Goal: Information Seeking & Learning: Learn about a topic

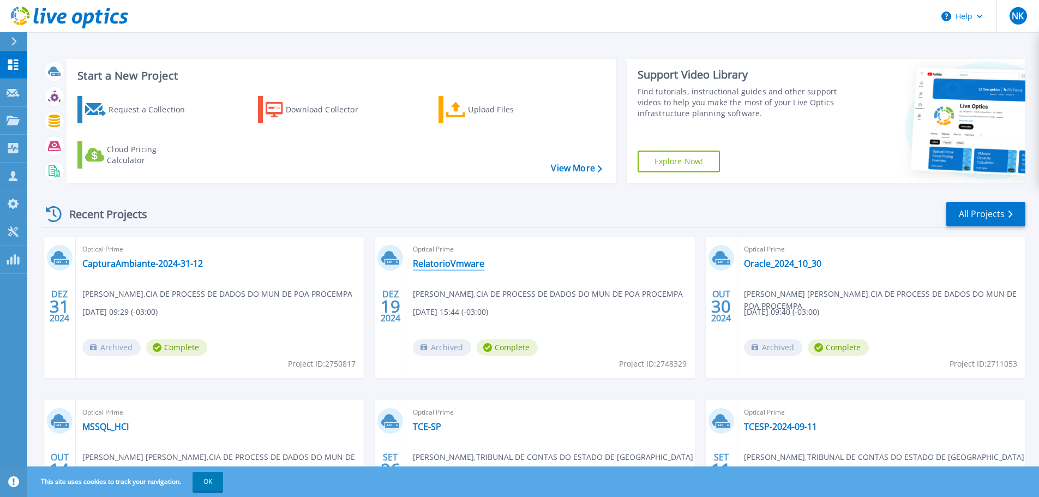
click at [471, 263] on link "RelatorioVmware" at bounding box center [448, 263] width 71 height 11
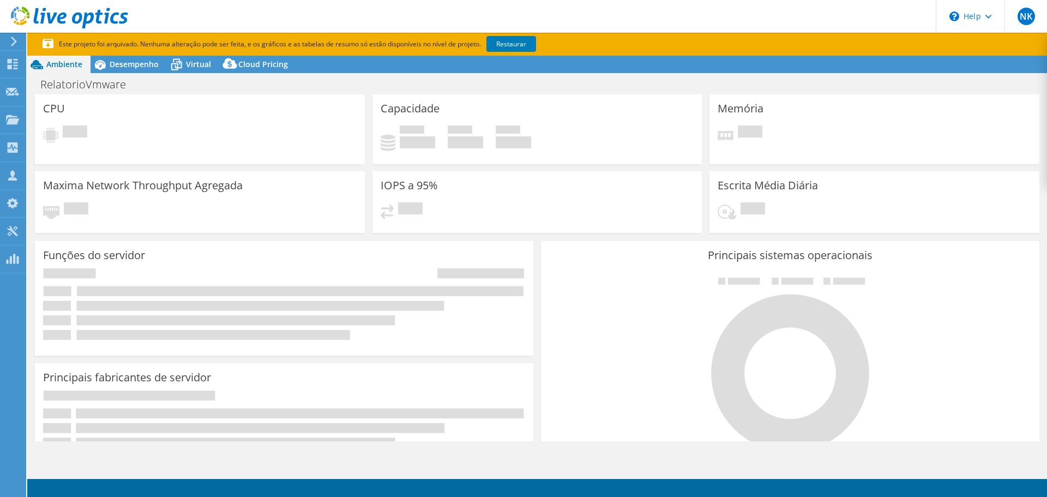
select select "SouthAmerica"
select select "BRL"
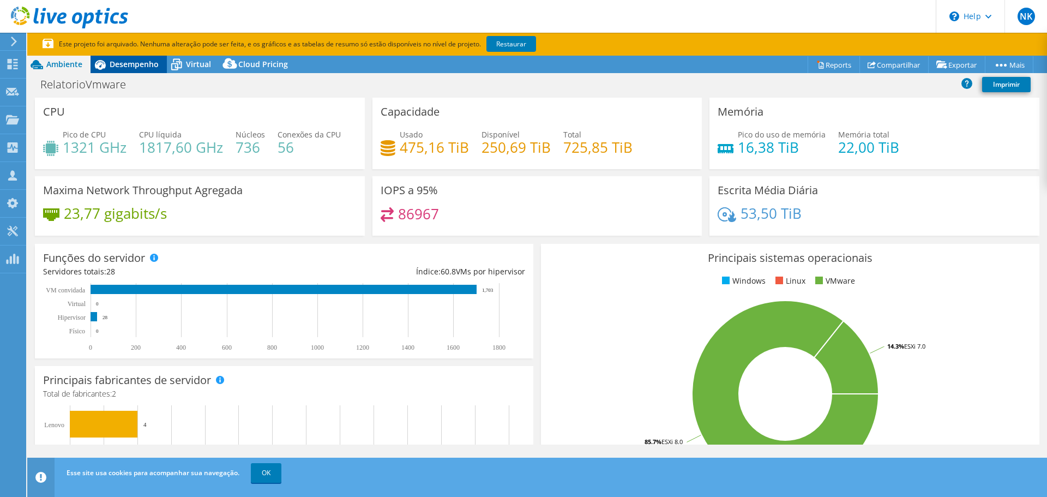
click at [136, 71] on div "Desempenho" at bounding box center [129, 64] width 76 height 17
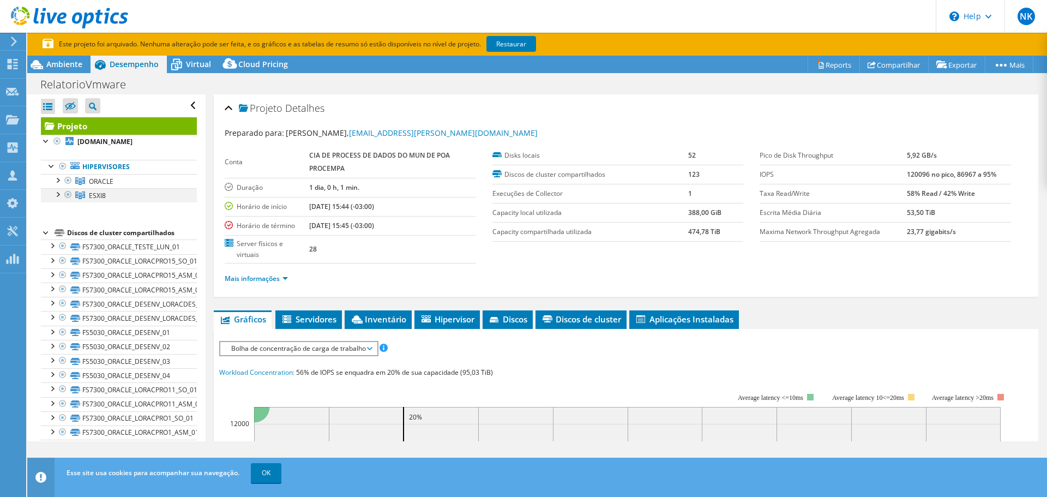
click at [59, 199] on div at bounding box center [57, 193] width 11 height 11
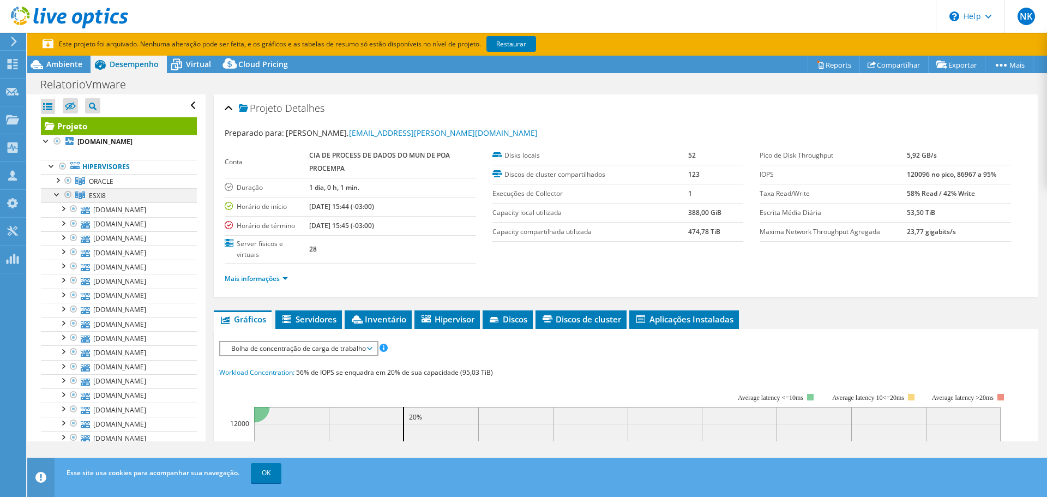
click at [58, 199] on div at bounding box center [57, 193] width 11 height 11
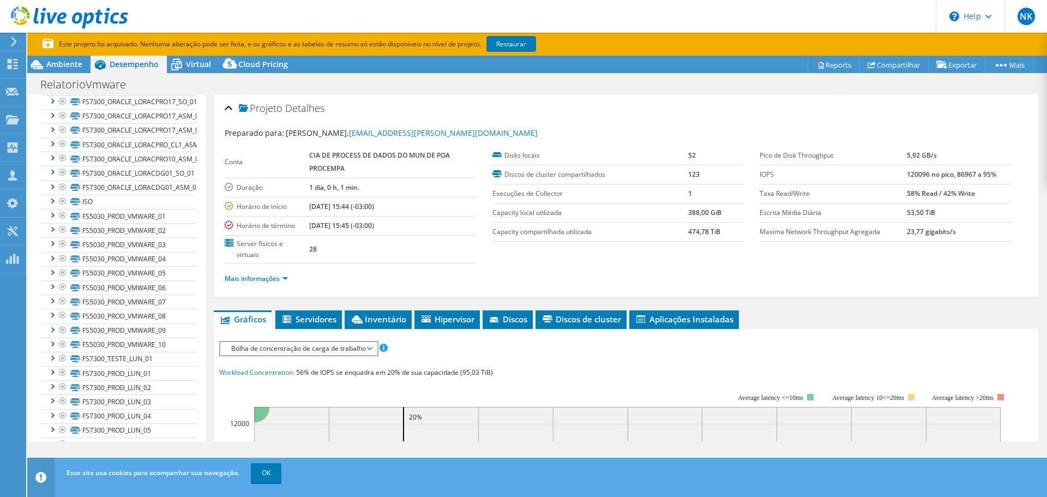
scroll to position [760, 0]
click at [154, 222] on link "FS5030_PROD_VMWARE_01" at bounding box center [119, 215] width 156 height 14
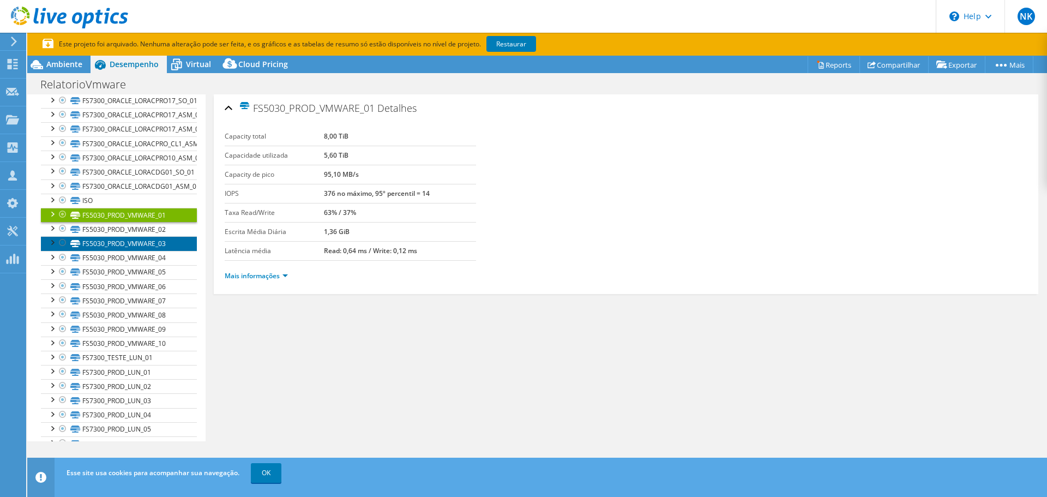
click at [155, 250] on link "FS5030_PROD_VMWARE_03" at bounding box center [119, 243] width 156 height 14
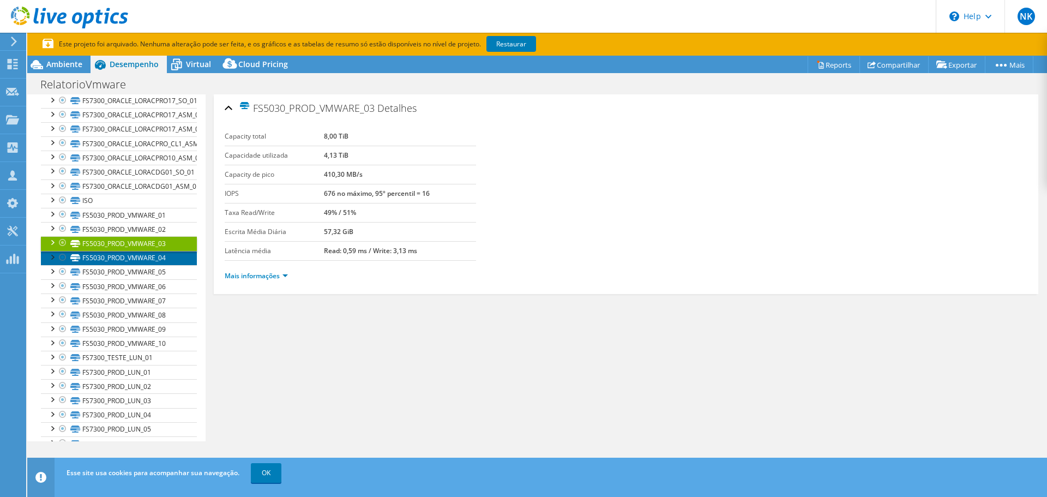
click at [155, 265] on link "FS5030_PROD_VMWARE_04" at bounding box center [119, 258] width 156 height 14
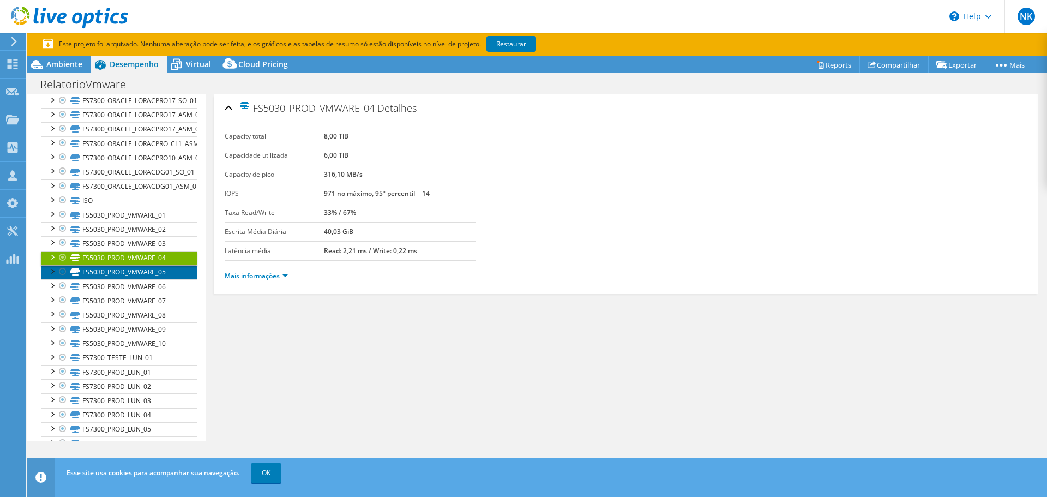
click at [152, 279] on link "FS5030_PROD_VMWARE_05" at bounding box center [119, 272] width 156 height 14
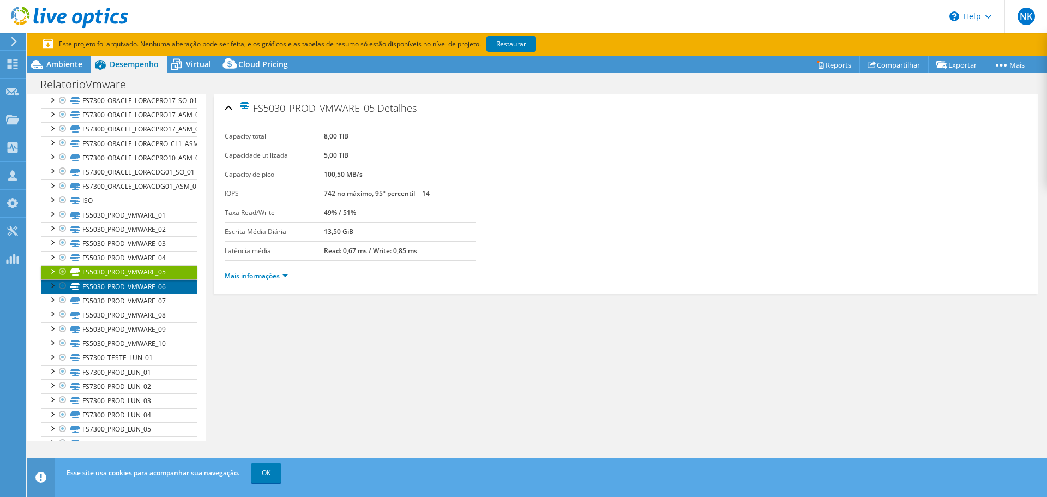
click at [151, 293] on link "FS5030_PROD_VMWARE_06" at bounding box center [119, 286] width 156 height 14
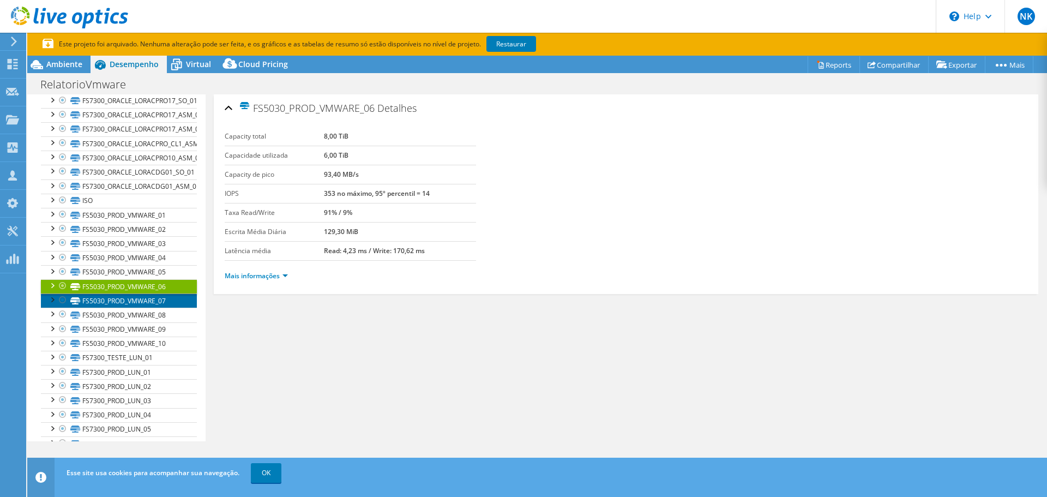
click at [146, 308] on link "FS5030_PROD_VMWARE_07" at bounding box center [119, 300] width 156 height 14
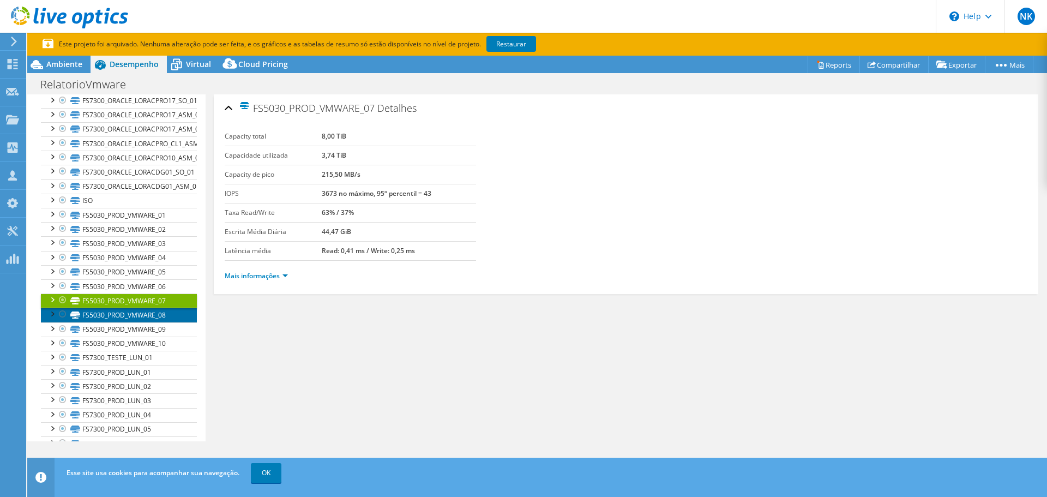
click at [150, 322] on link "FS5030_PROD_VMWARE_08" at bounding box center [119, 315] width 156 height 14
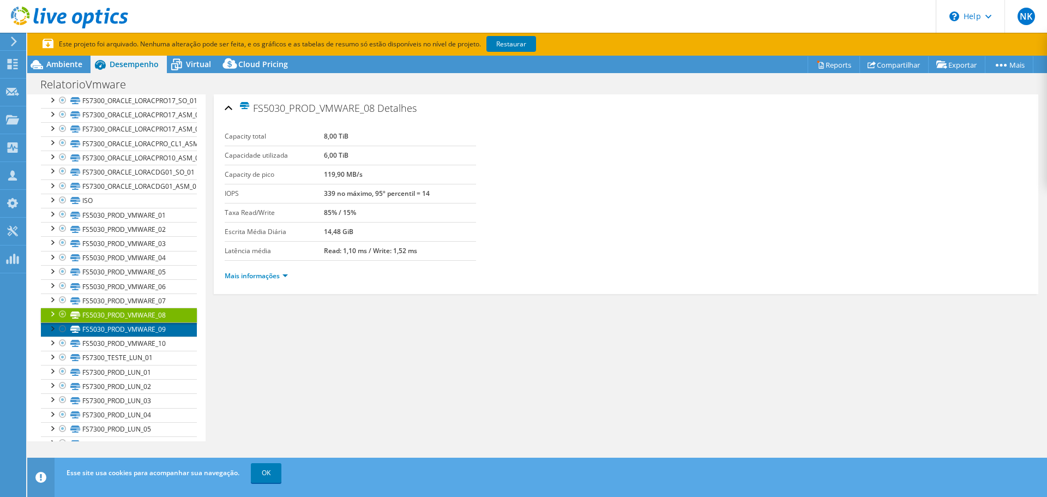
click at [150, 332] on link "FS5030_PROD_VMWARE_09" at bounding box center [119, 329] width 156 height 14
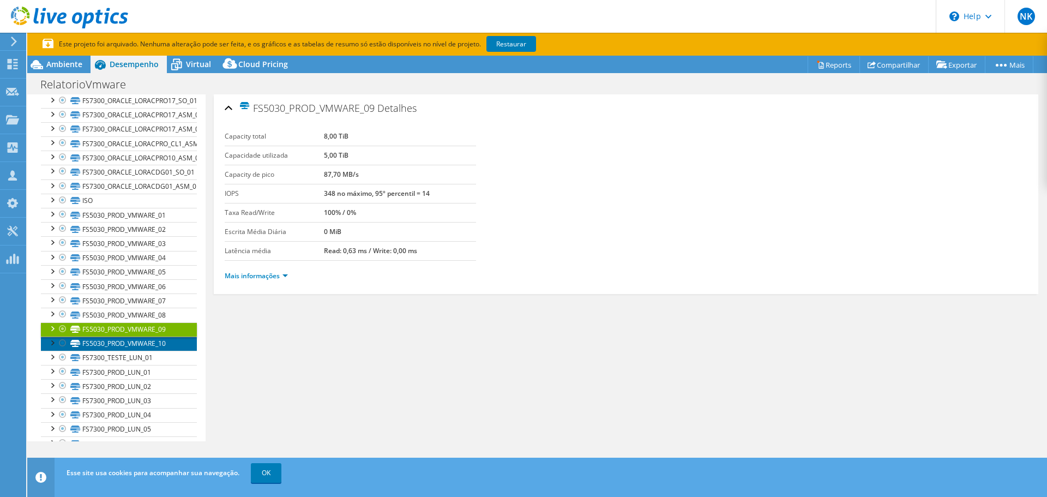
click at [150, 349] on link "FS5030_PROD_VMWARE_10" at bounding box center [119, 343] width 156 height 14
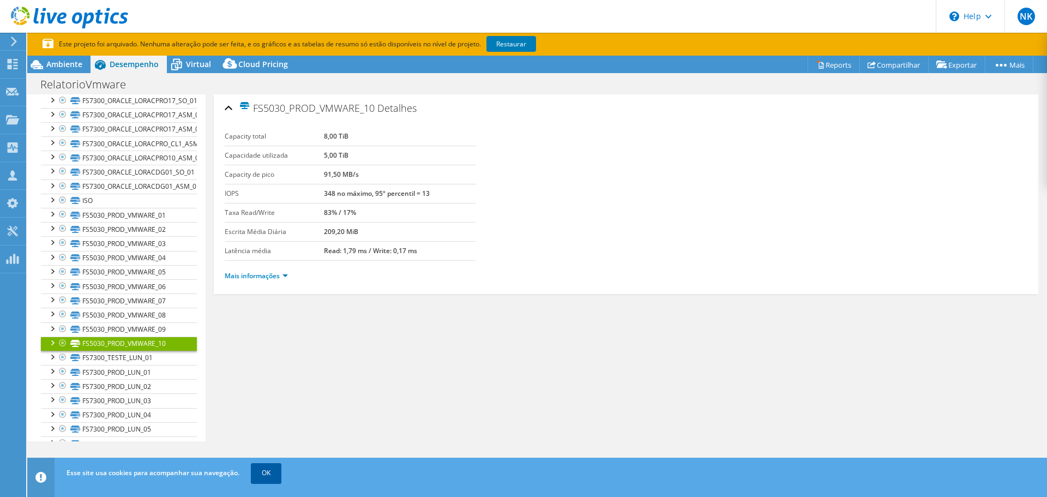
click at [266, 471] on link "OK" at bounding box center [266, 473] width 31 height 20
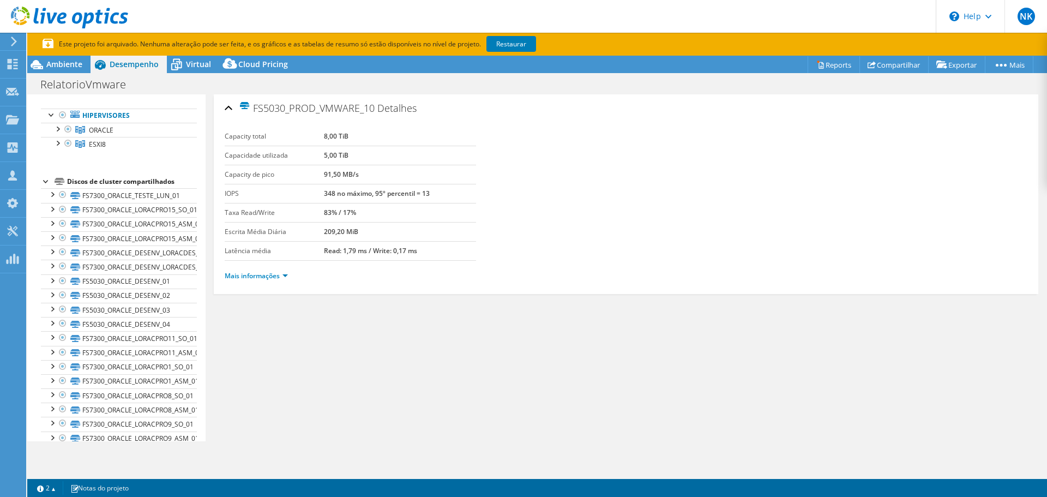
scroll to position [0, 0]
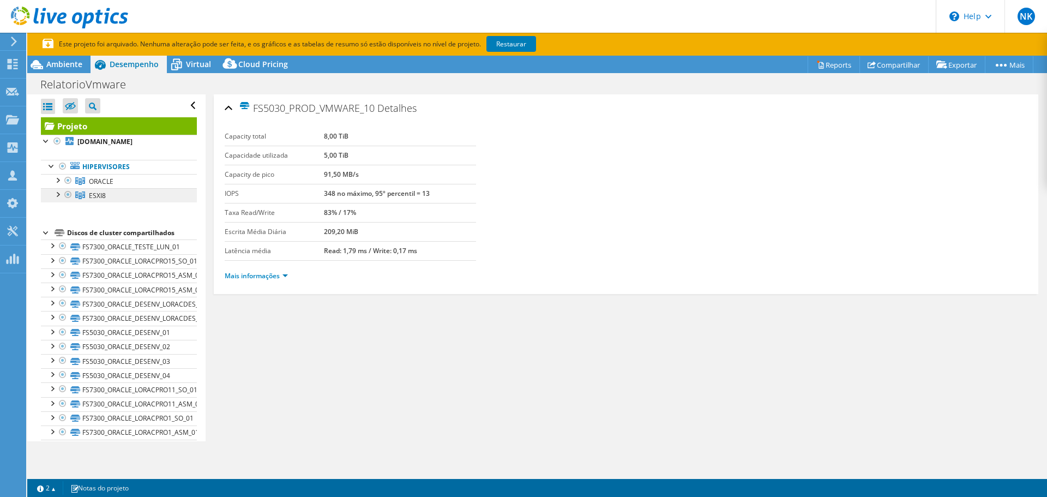
click at [100, 200] on span "ESXI8" at bounding box center [97, 195] width 17 height 9
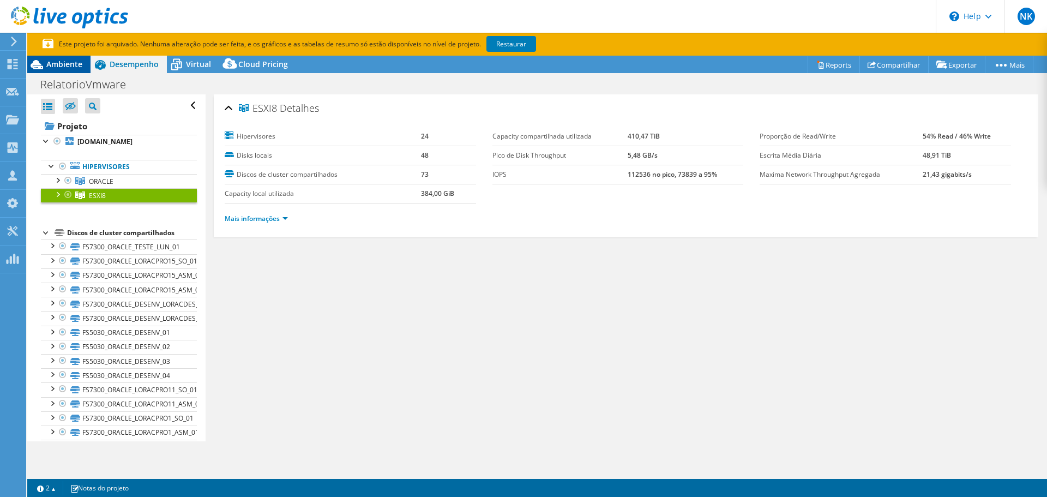
click at [75, 61] on span "Ambiente" at bounding box center [64, 64] width 36 height 10
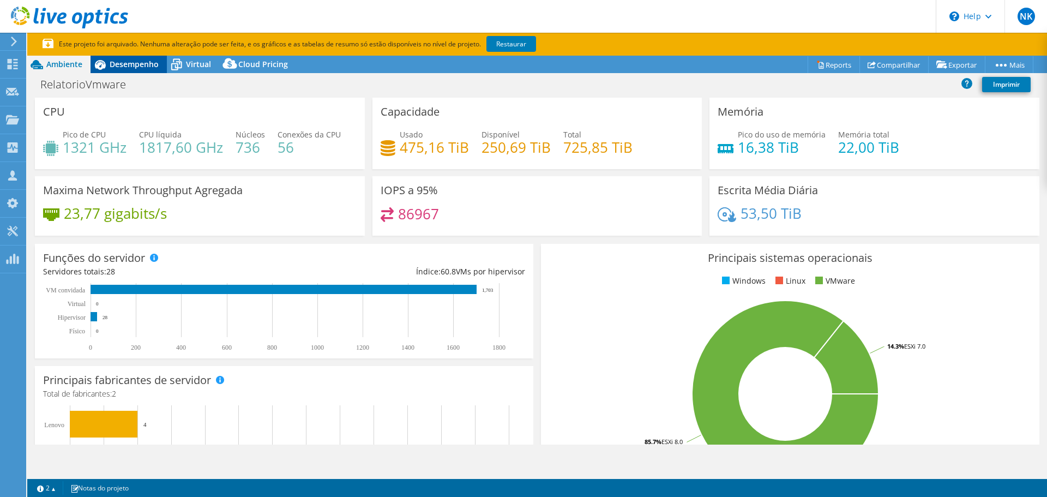
click at [143, 69] on span "Desempenho" at bounding box center [134, 64] width 49 height 10
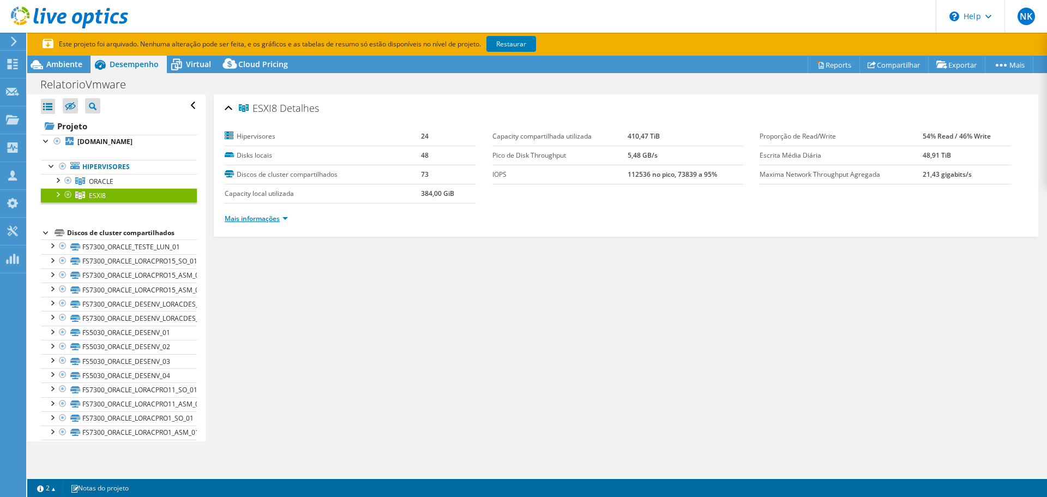
click at [286, 218] on link "Mais informações" at bounding box center [256, 218] width 63 height 9
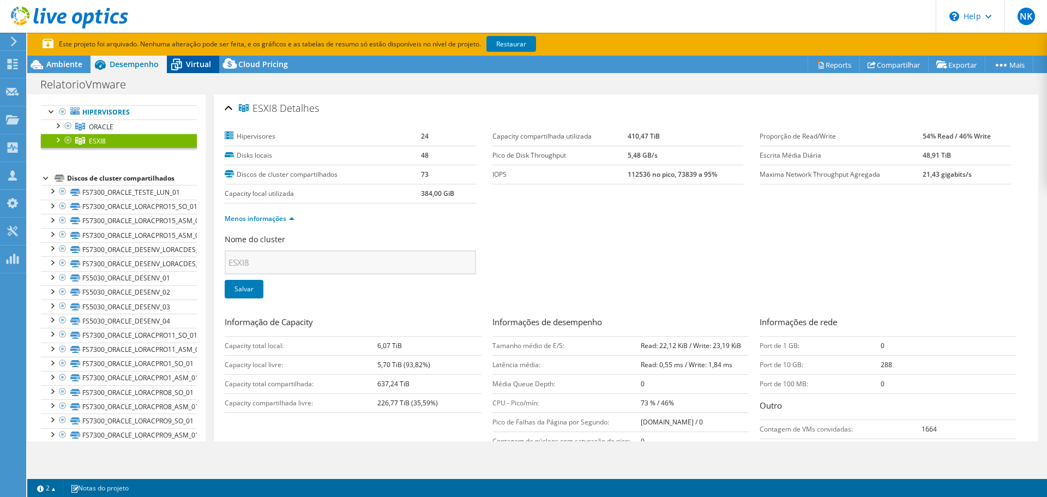
click at [197, 60] on span "Virtual" at bounding box center [198, 64] width 25 height 10
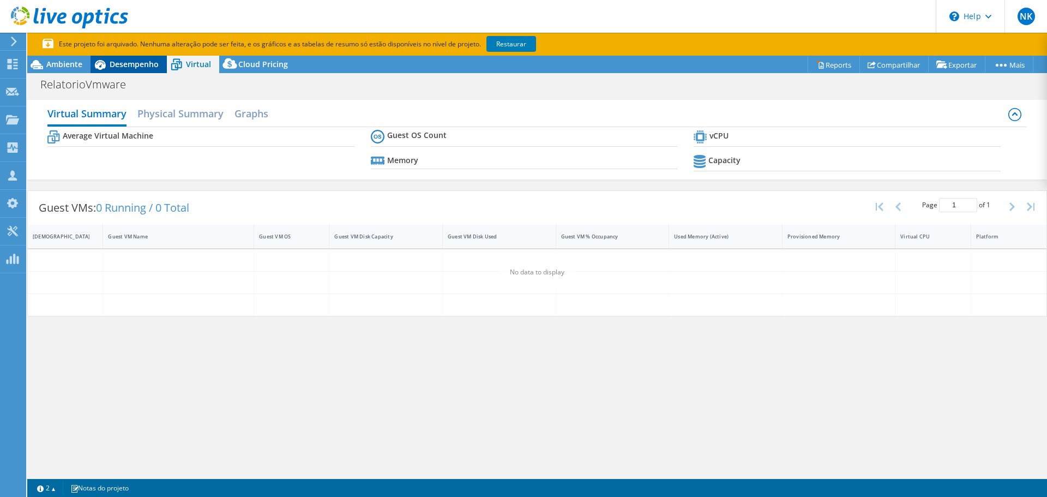
click at [103, 62] on icon at bounding box center [100, 65] width 11 height 10
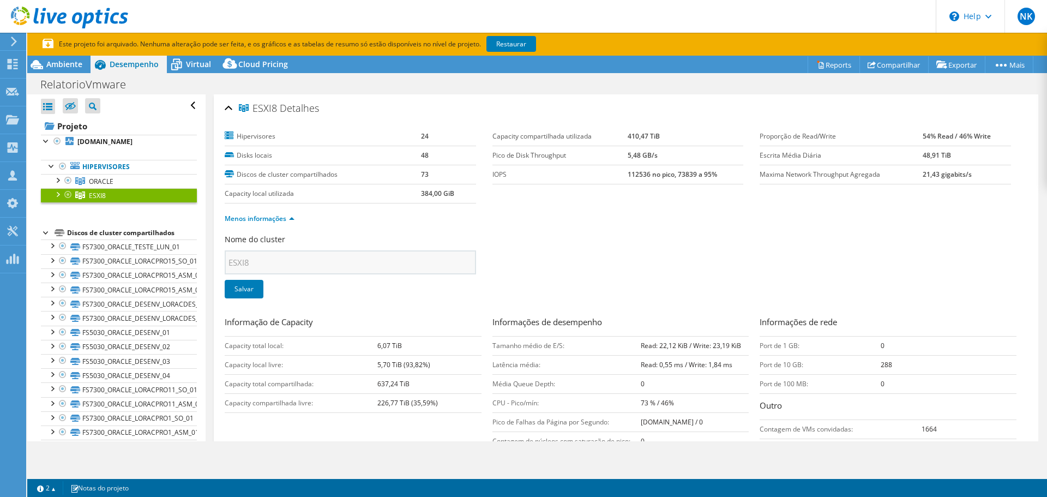
click at [55, 199] on div at bounding box center [57, 193] width 11 height 11
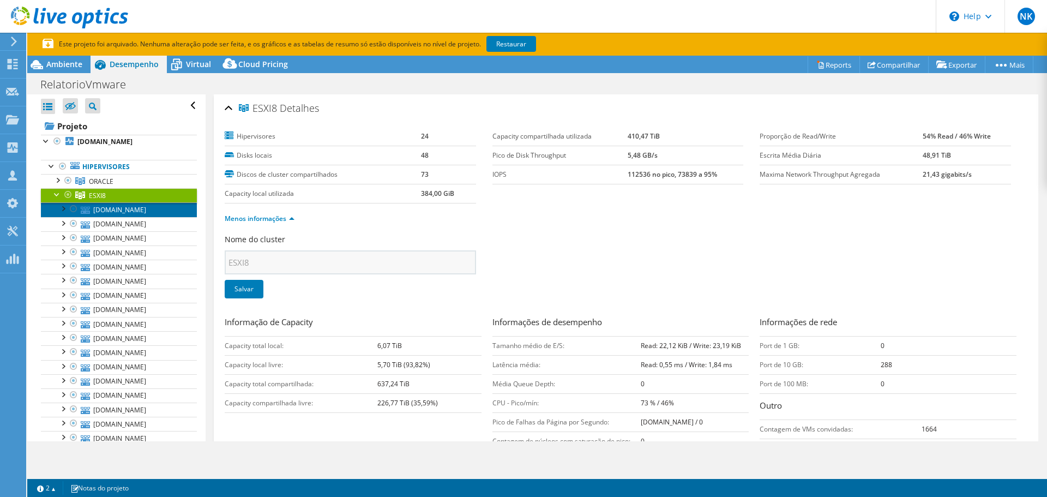
click at [100, 216] on link "[DOMAIN_NAME]" at bounding box center [119, 209] width 156 height 14
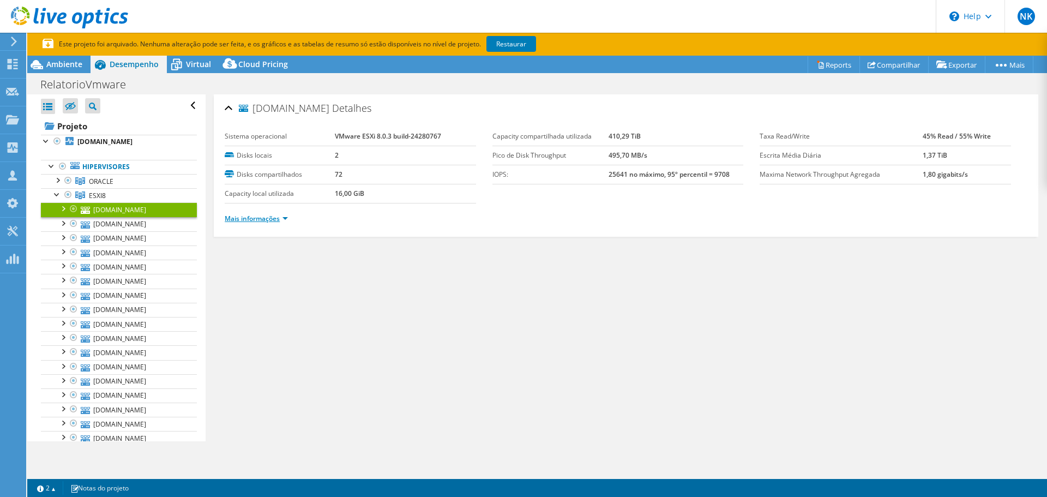
click at [286, 220] on link "Mais informações" at bounding box center [256, 218] width 63 height 9
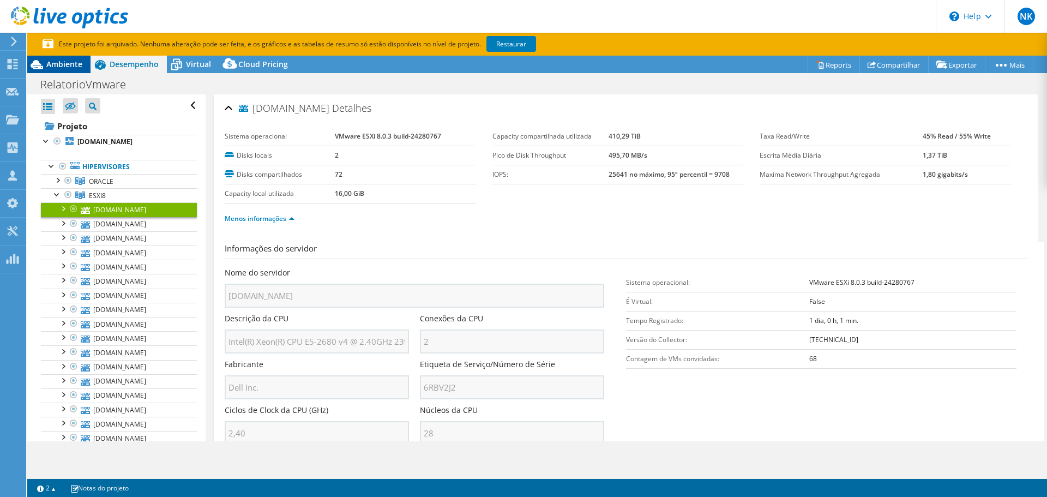
click at [70, 65] on span "Ambiente" at bounding box center [64, 64] width 36 height 10
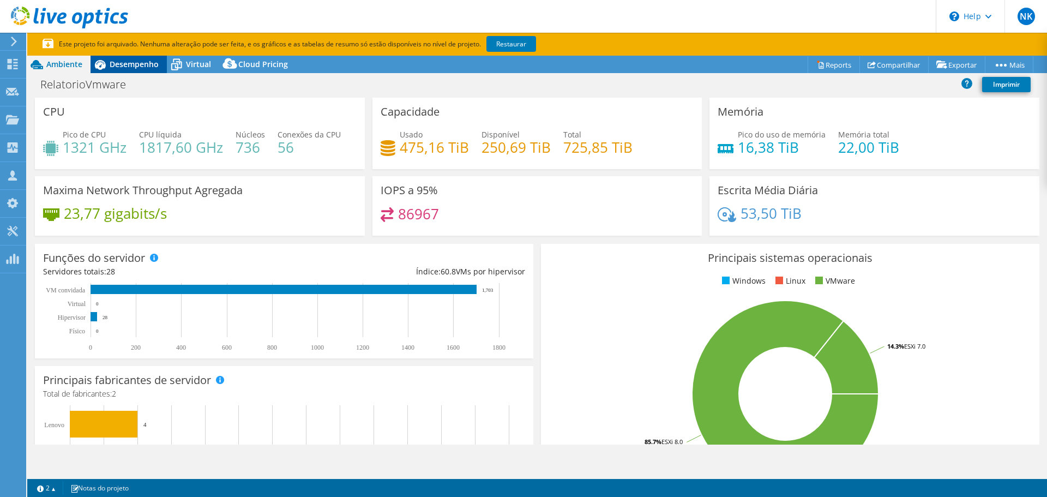
click at [149, 61] on span "Desempenho" at bounding box center [134, 64] width 49 height 10
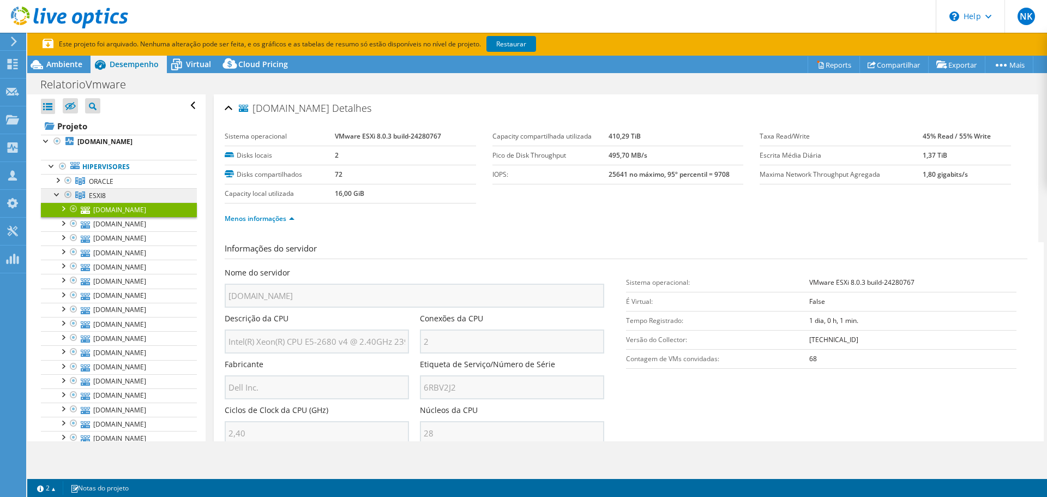
click at [104, 200] on span "ESXI8" at bounding box center [97, 195] width 17 height 9
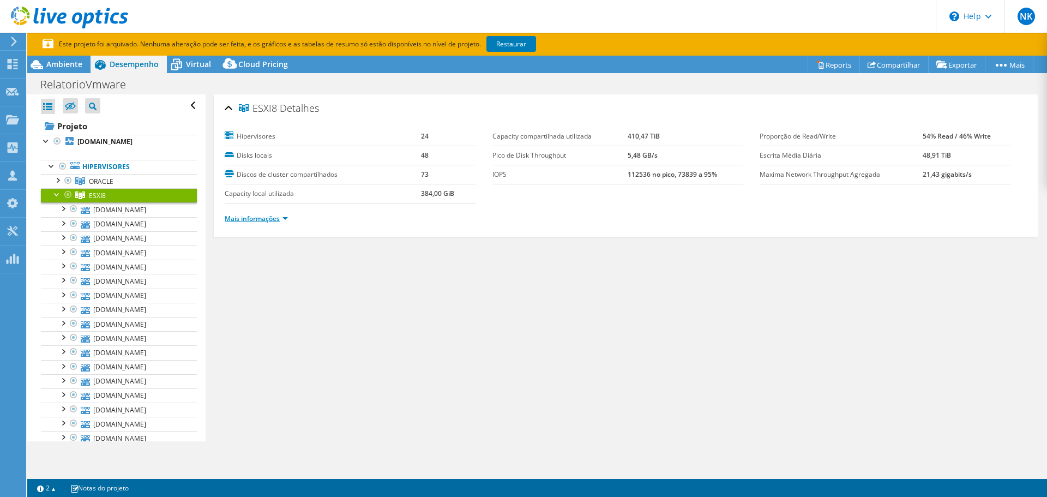
click at [286, 214] on link "Mais informações" at bounding box center [256, 218] width 63 height 9
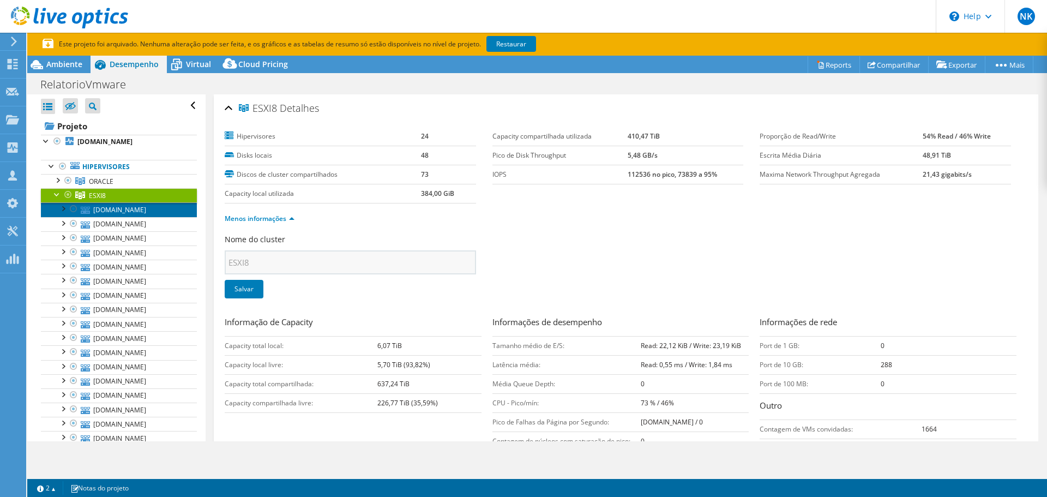
click at [142, 216] on link "[DOMAIN_NAME]" at bounding box center [119, 209] width 156 height 14
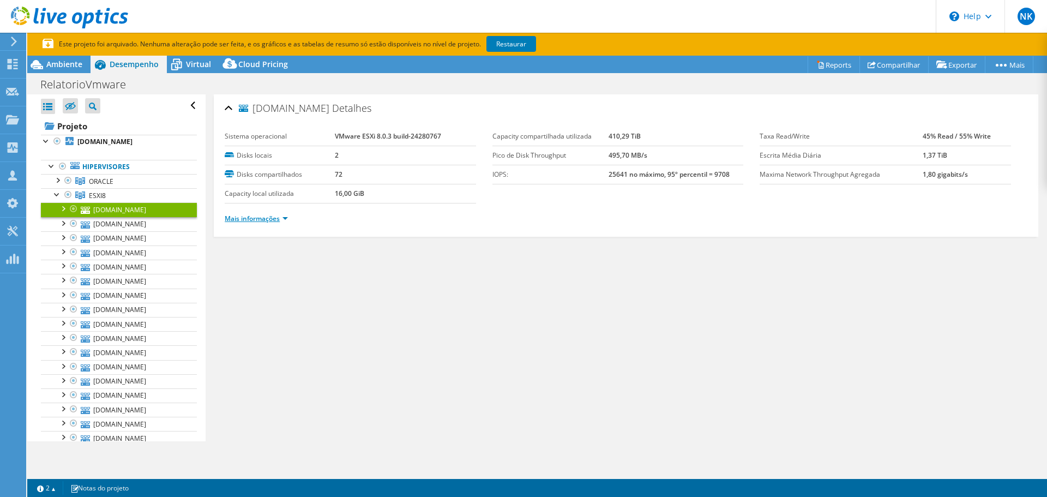
click at [287, 218] on link "Mais informações" at bounding box center [256, 218] width 63 height 9
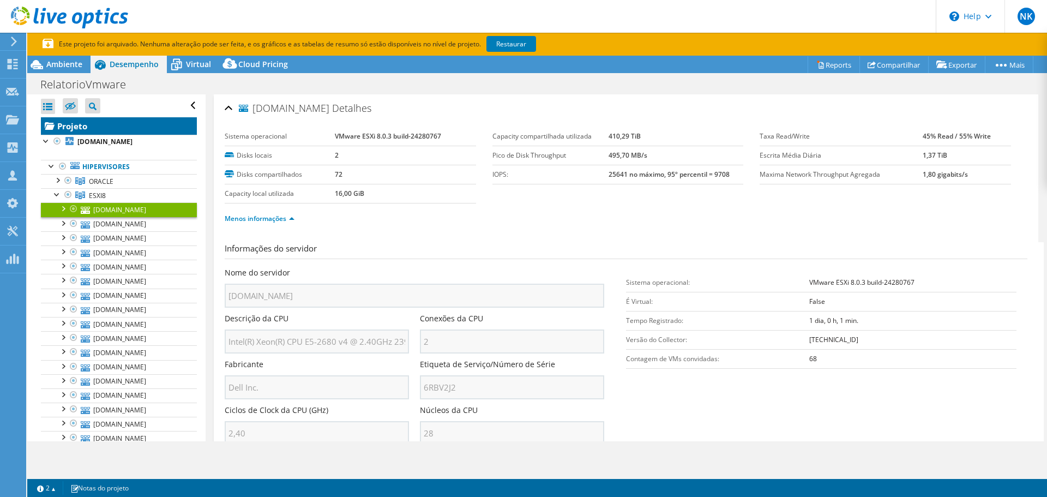
click at [85, 123] on link "Projeto" at bounding box center [119, 125] width 156 height 17
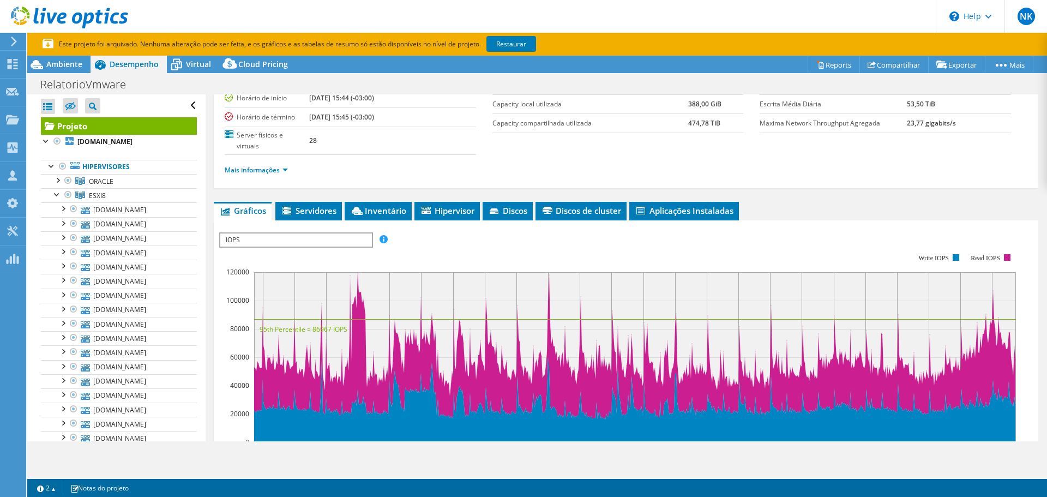
scroll to position [109, 0]
click at [314, 240] on span "IOPS" at bounding box center [295, 239] width 151 height 13
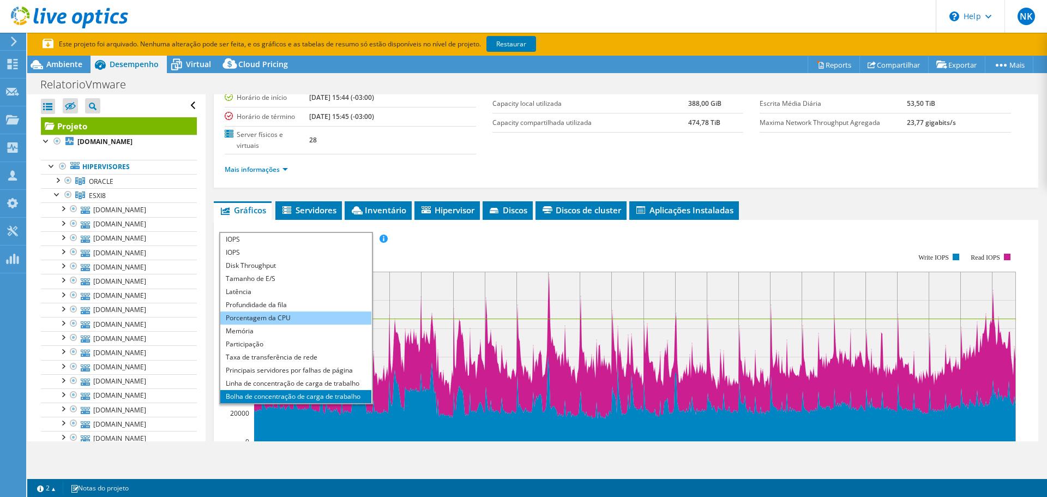
click at [311, 316] on li "Porcentagem da CPU" at bounding box center [295, 317] width 151 height 13
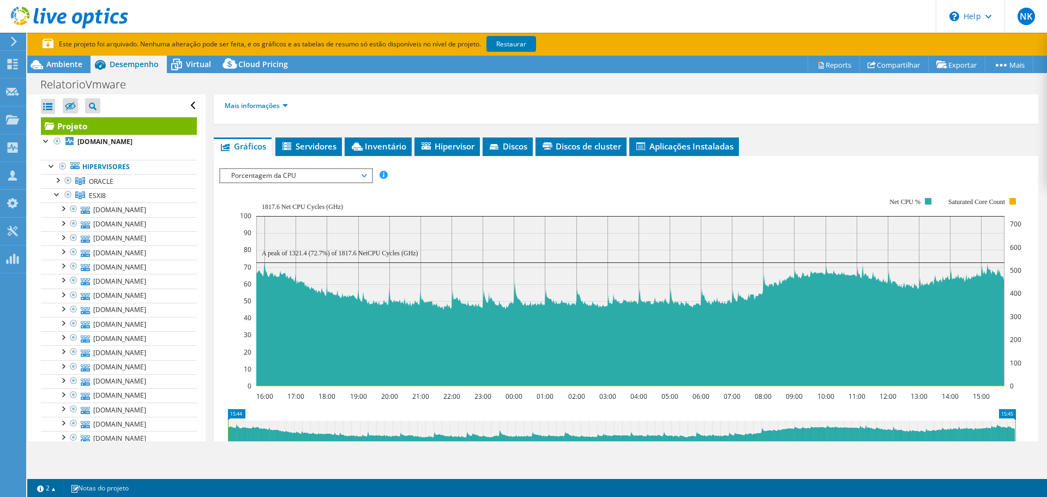
scroll to position [118, 0]
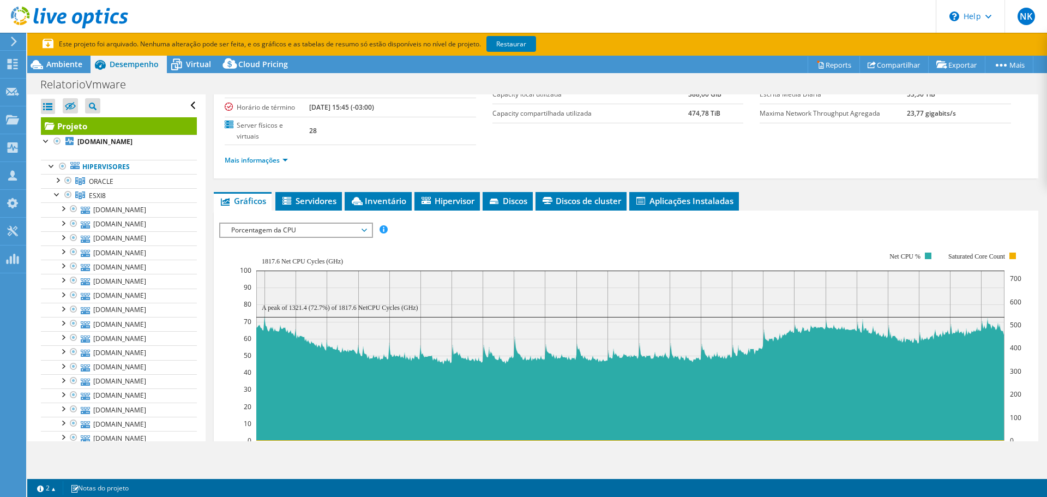
click at [326, 210] on div "IOPS Disk Throughput Tamanho de E/S Latência Profundidade da fila Porcentagem d…" at bounding box center [625, 396] width 813 height 373
click at [322, 205] on span "Servidores" at bounding box center [309, 200] width 56 height 11
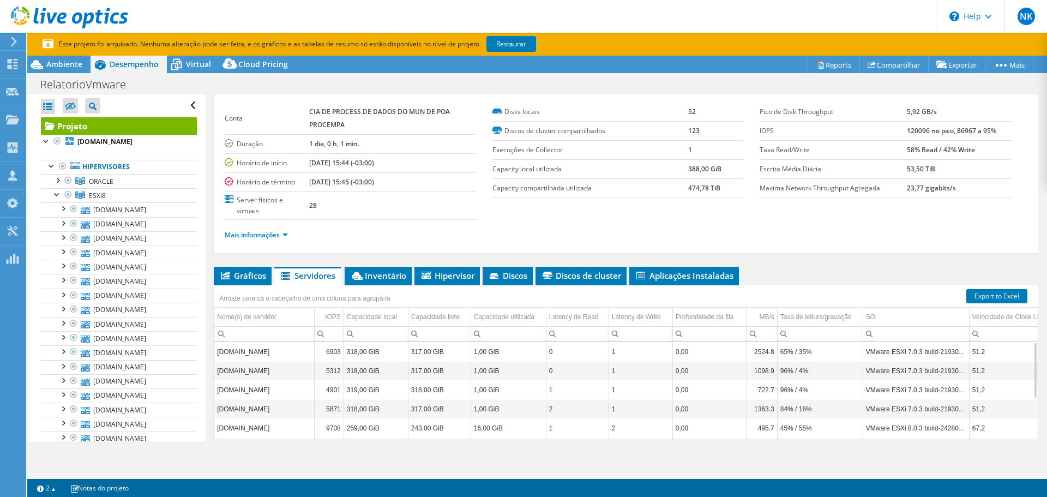
scroll to position [0, 0]
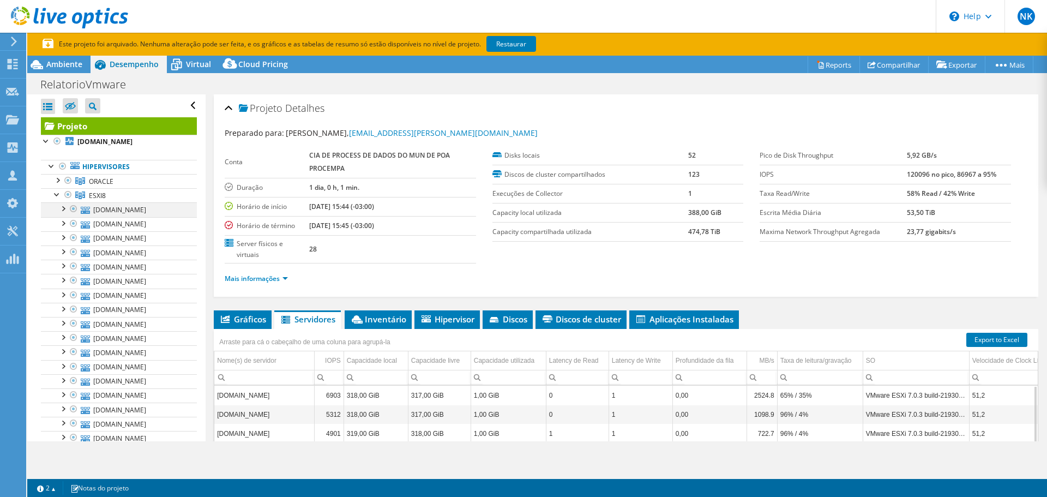
click at [62, 213] on div at bounding box center [62, 207] width 11 height 11
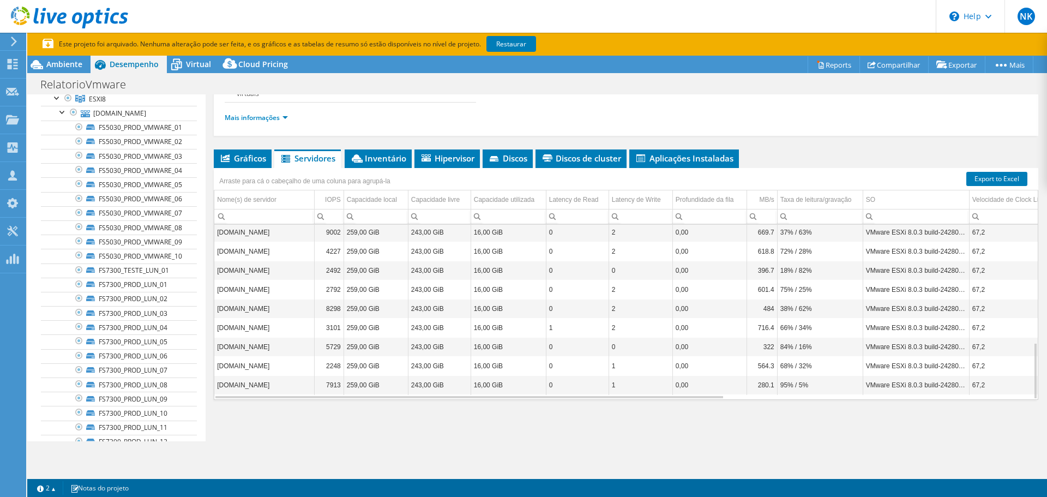
scroll to position [19, 0]
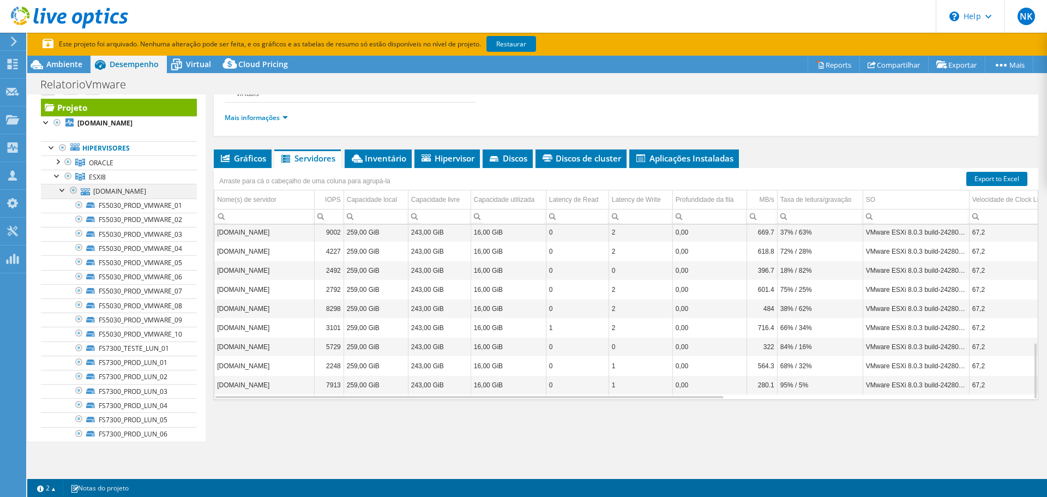
click at [60, 195] on div at bounding box center [62, 189] width 11 height 11
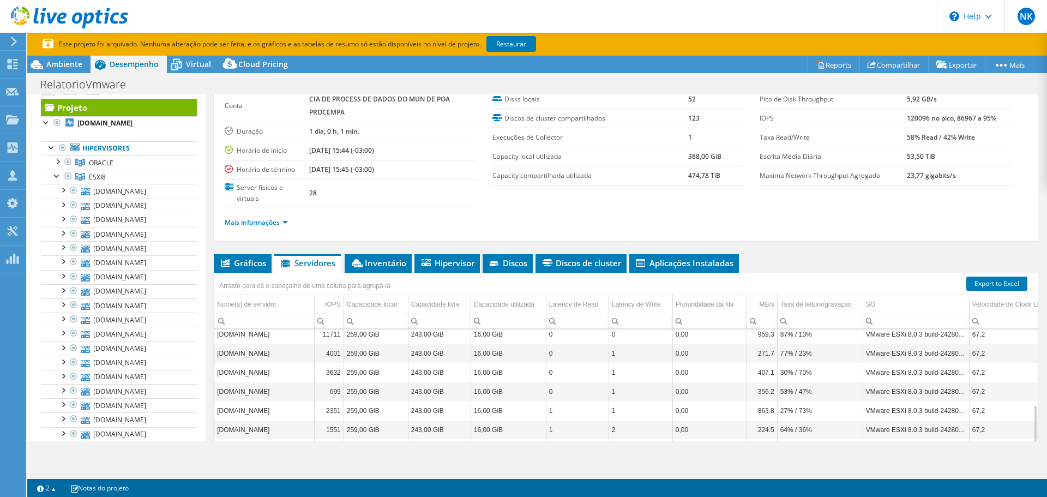
scroll to position [52, 0]
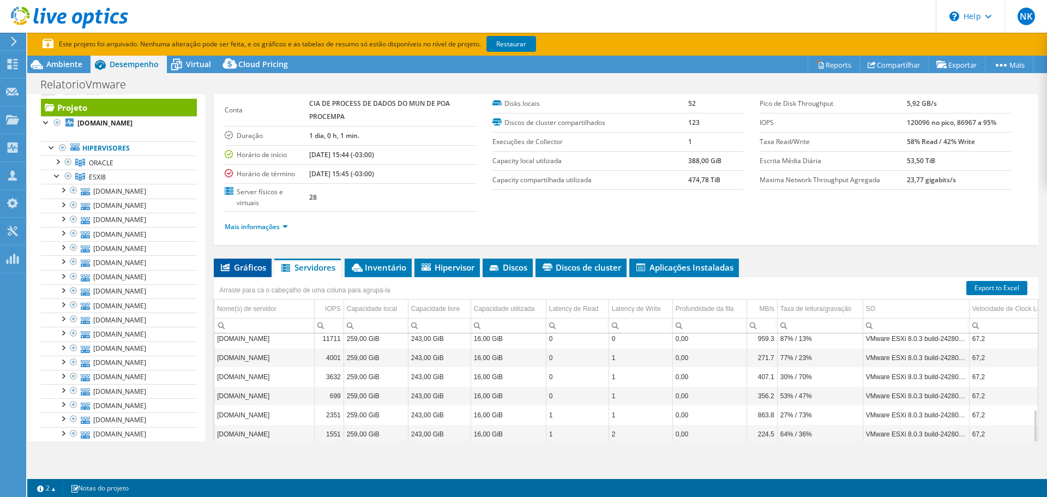
click at [230, 269] on span "Gráficos" at bounding box center [242, 267] width 47 height 11
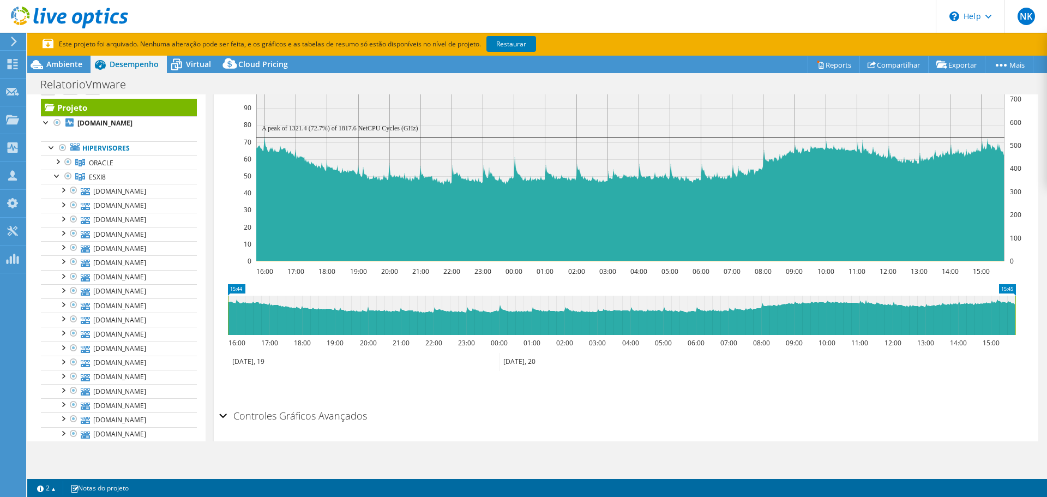
scroll to position [336, 0]
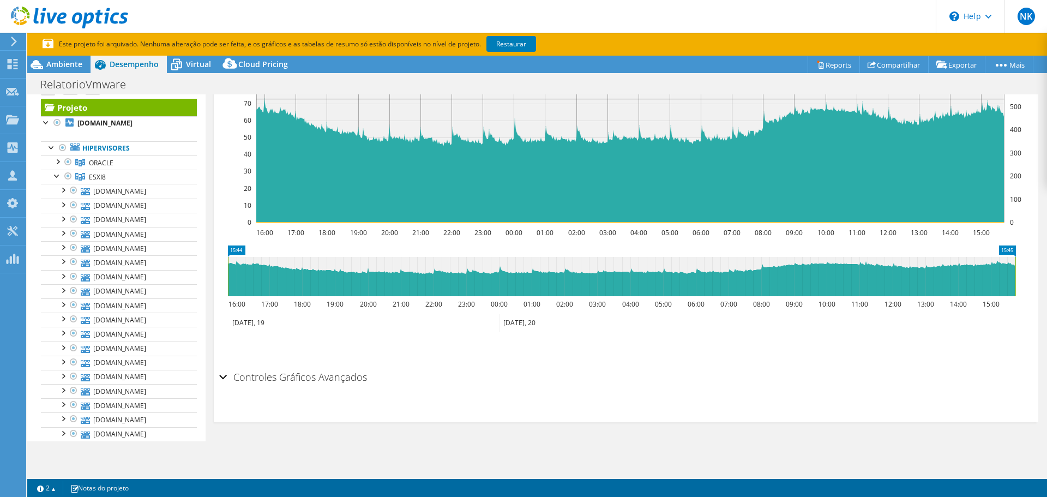
click at [225, 377] on div "Controles Gráficos Avançados" at bounding box center [625, 377] width 813 height 23
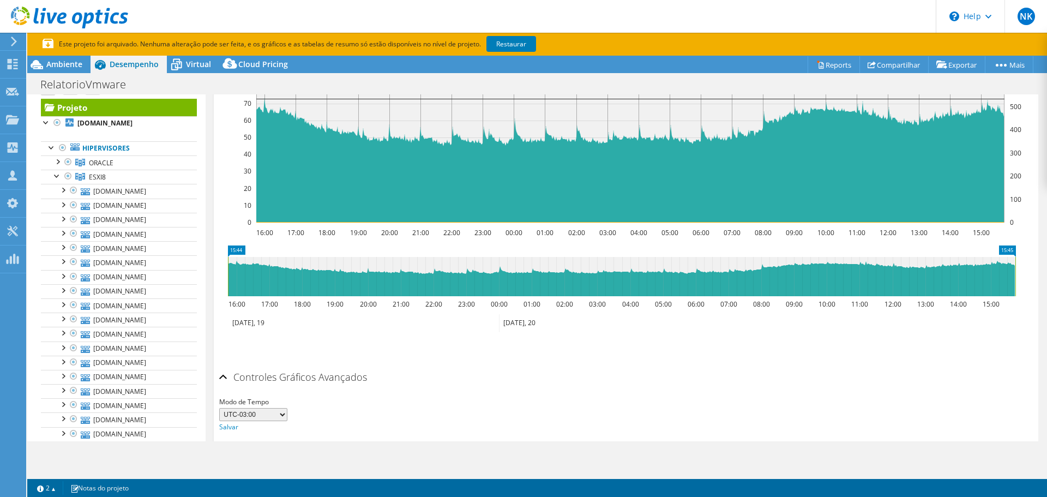
scroll to position [380, 0]
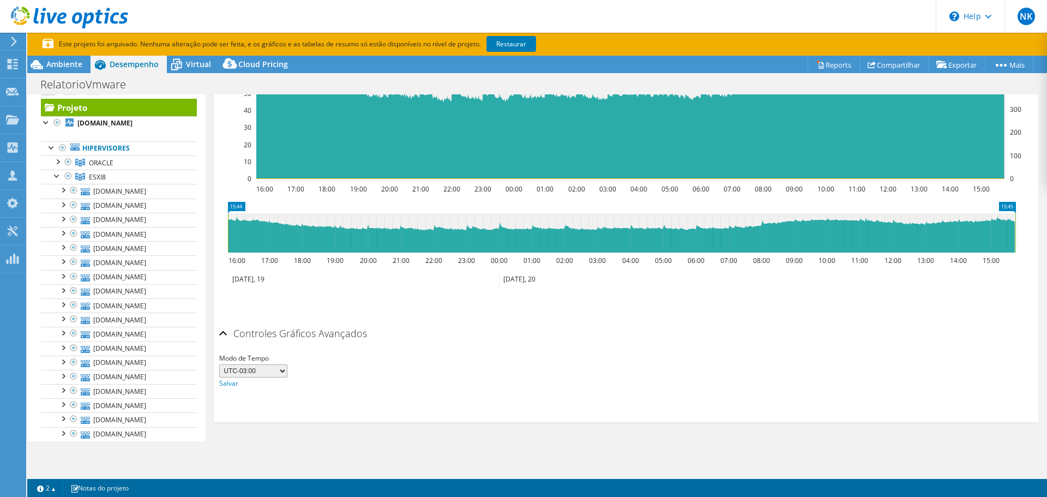
click at [281, 370] on select "UTC-12:00 UTC-11:00 UTC-10:00 UTC-09:30 UTC-09:00 UTC-08:00 UTC-07:00 UTC-06:00…" at bounding box center [253, 370] width 68 height 13
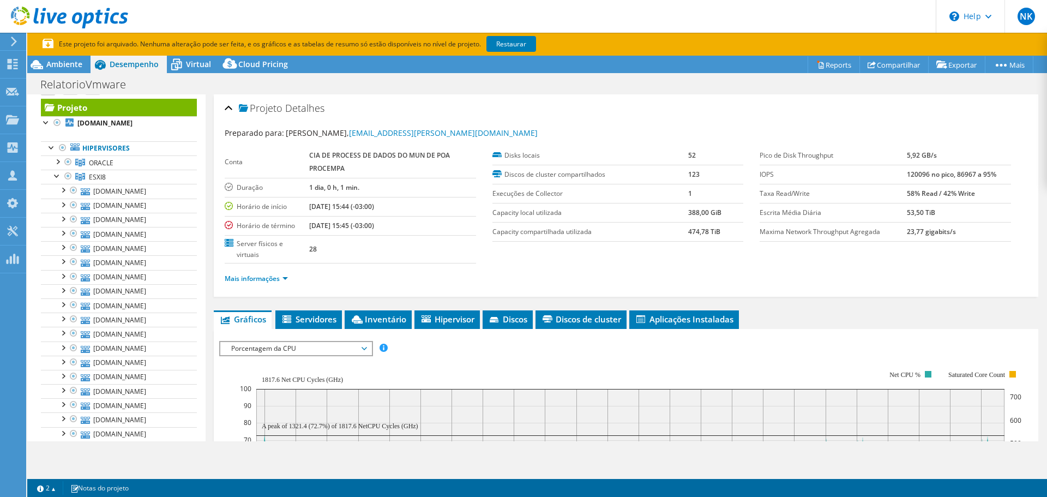
scroll to position [109, 0]
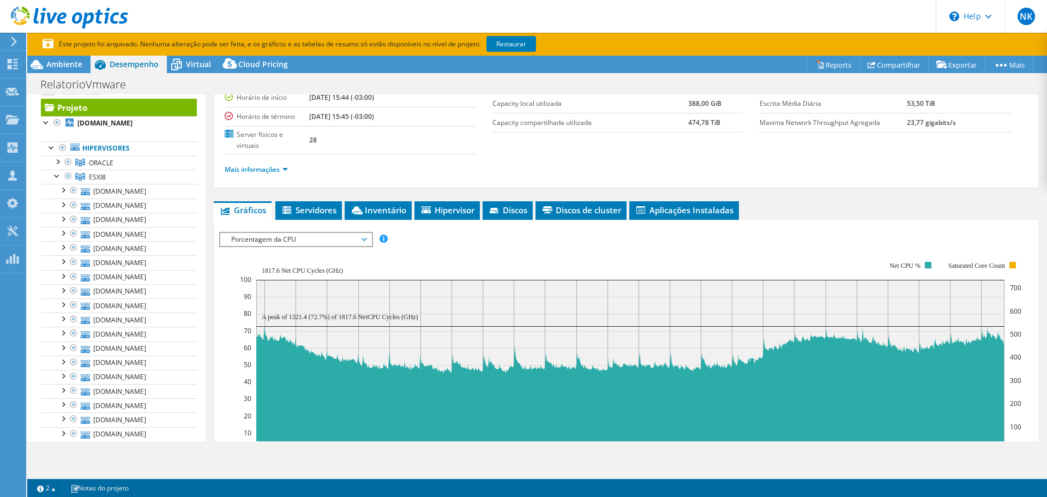
click at [277, 239] on span "Porcentagem da CPU" at bounding box center [296, 239] width 140 height 13
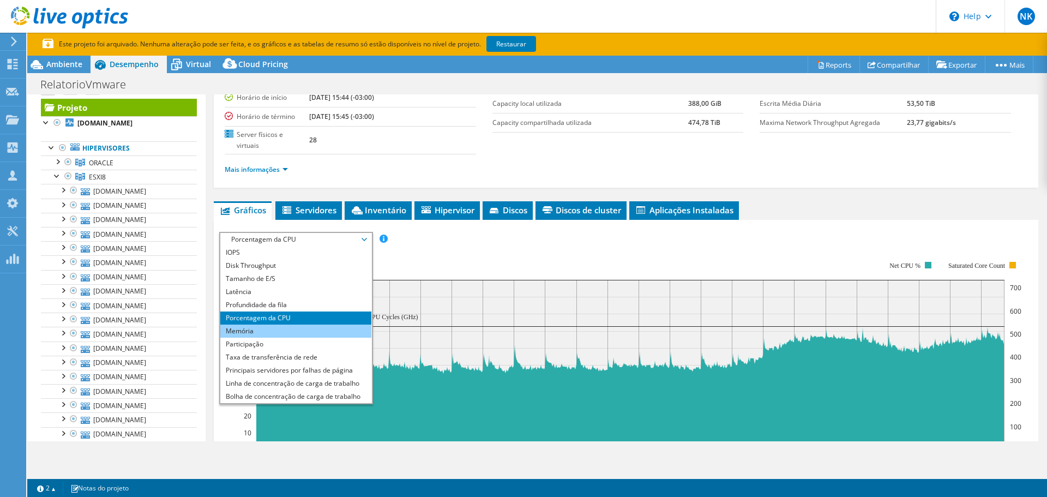
click at [275, 335] on li "Memória" at bounding box center [295, 330] width 151 height 13
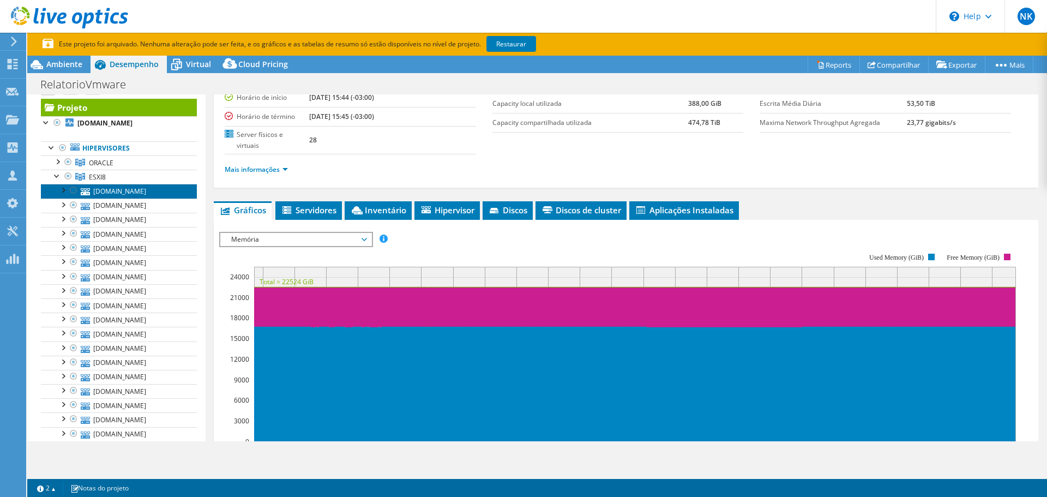
click at [105, 198] on link "[DOMAIN_NAME]" at bounding box center [119, 191] width 156 height 14
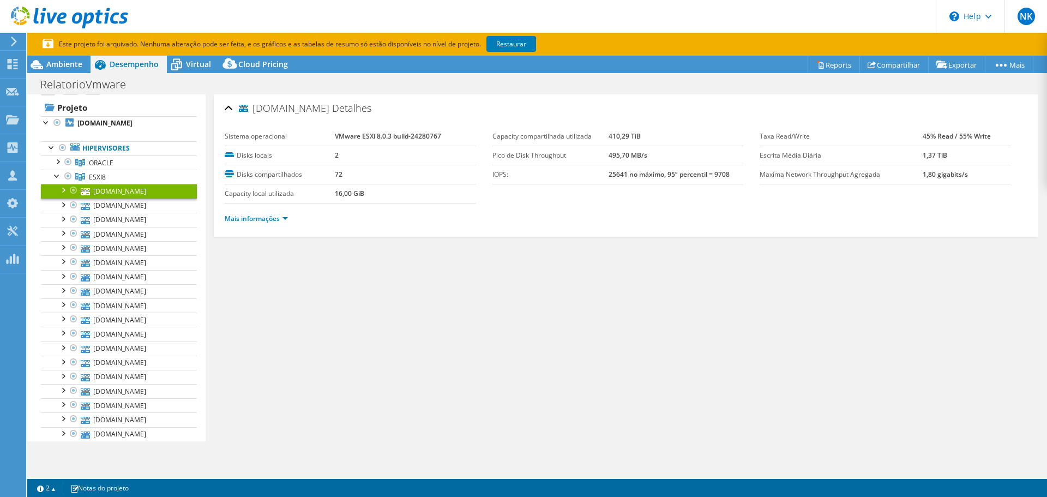
click at [286, 224] on li "Mais informações" at bounding box center [260, 219] width 70 height 12
click at [284, 217] on link "Mais informações" at bounding box center [256, 218] width 63 height 9
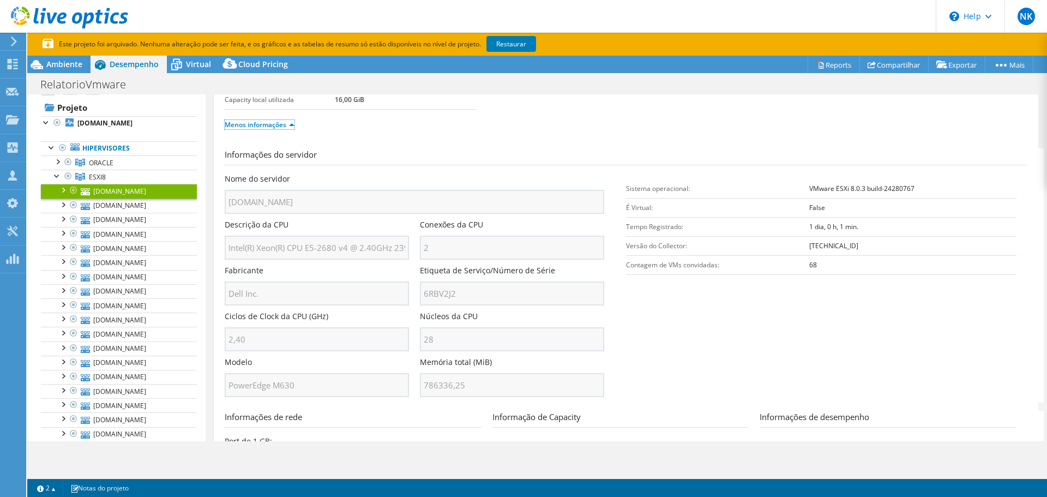
scroll to position [109, 0]
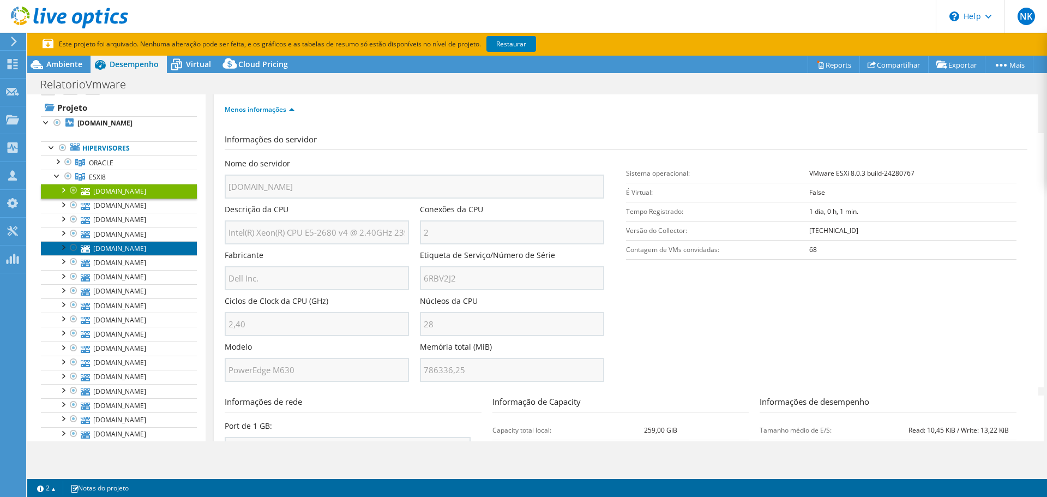
click at [125, 255] on link "[DOMAIN_NAME]" at bounding box center [119, 248] width 156 height 14
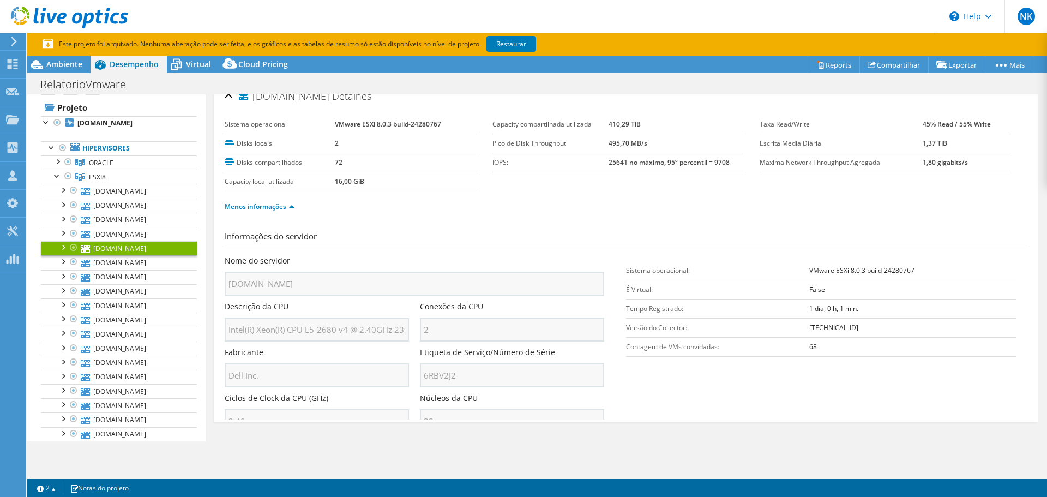
scroll to position [0, 0]
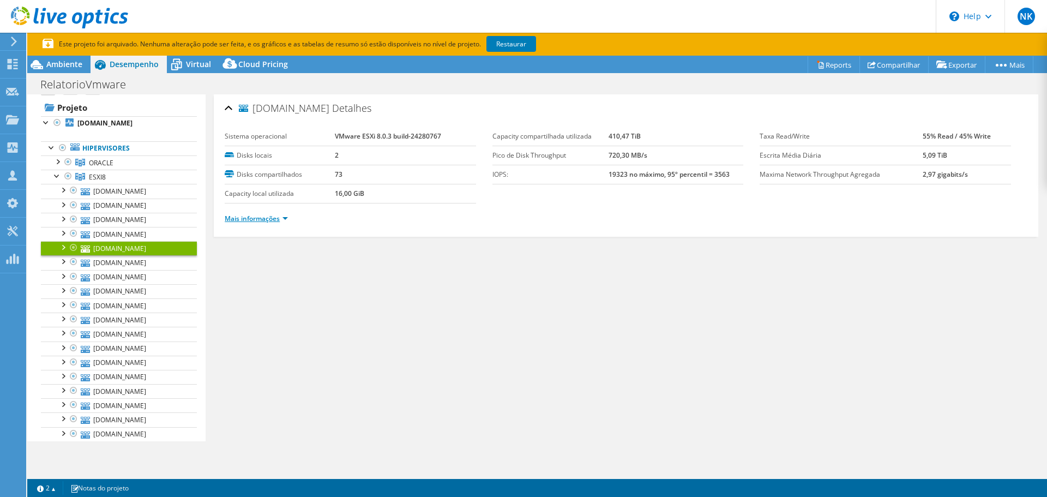
click at [285, 218] on link "Mais informações" at bounding box center [256, 218] width 63 height 9
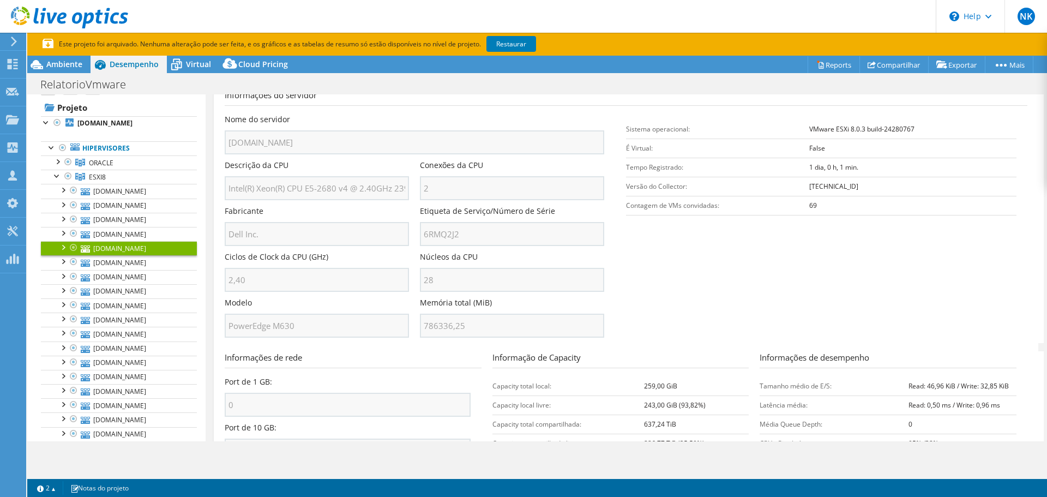
scroll to position [152, 0]
